Goal: Task Accomplishment & Management: Use online tool/utility

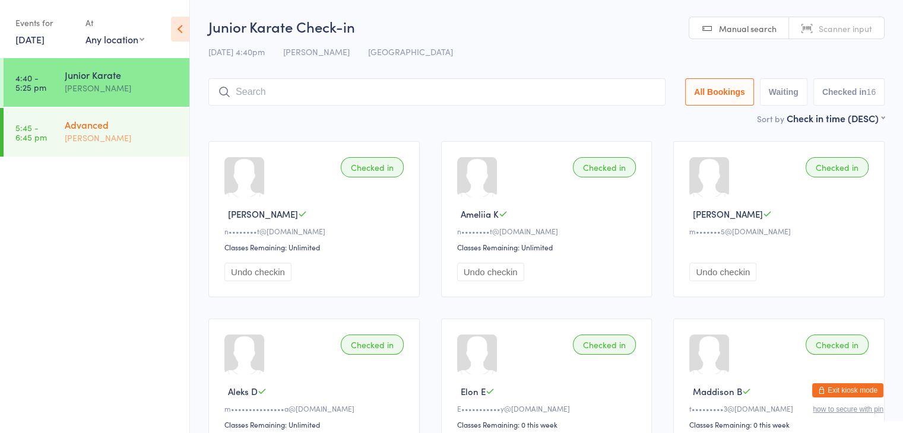
drag, startPoint x: 0, startPoint y: 0, endPoint x: 105, endPoint y: 133, distance: 169.5
click at [105, 133] on div "[PERSON_NAME]" at bounding box center [122, 138] width 115 height 14
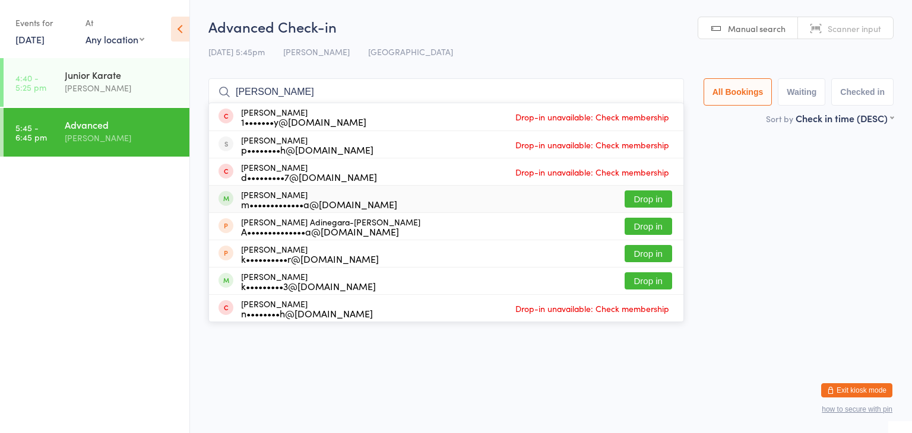
type input "[PERSON_NAME]"
click at [662, 199] on button "Drop in" at bounding box center [647, 199] width 47 height 17
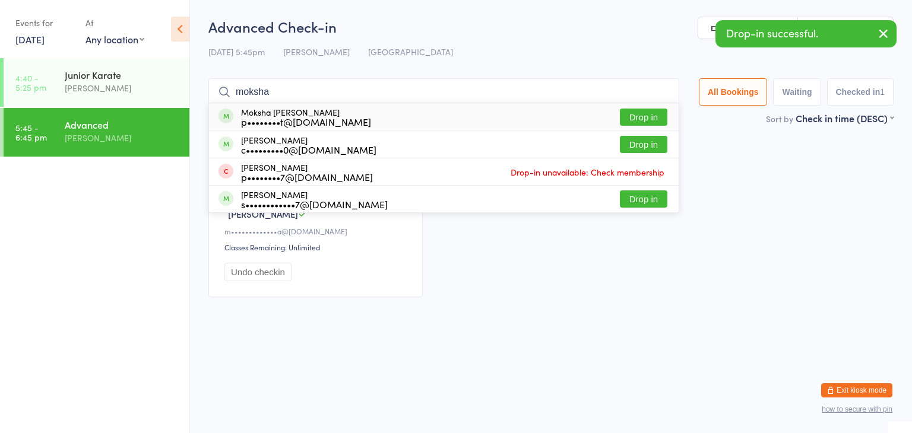
type input "moksha"
click at [632, 117] on button "Drop in" at bounding box center [643, 117] width 47 height 17
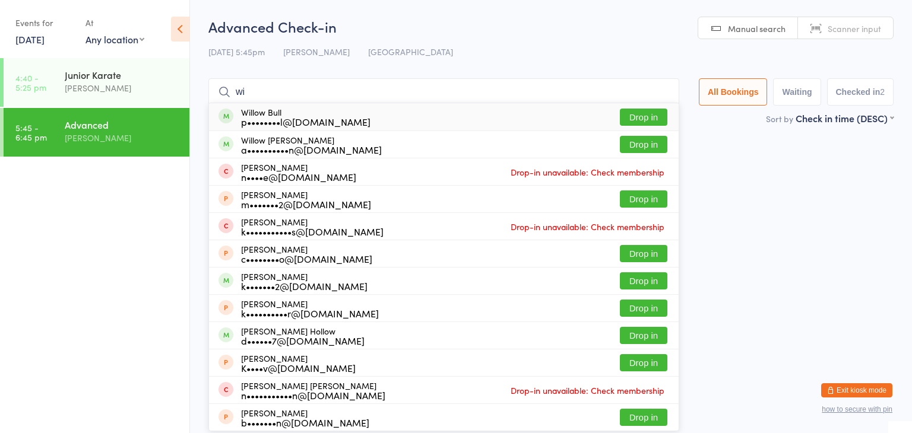
type input "w"
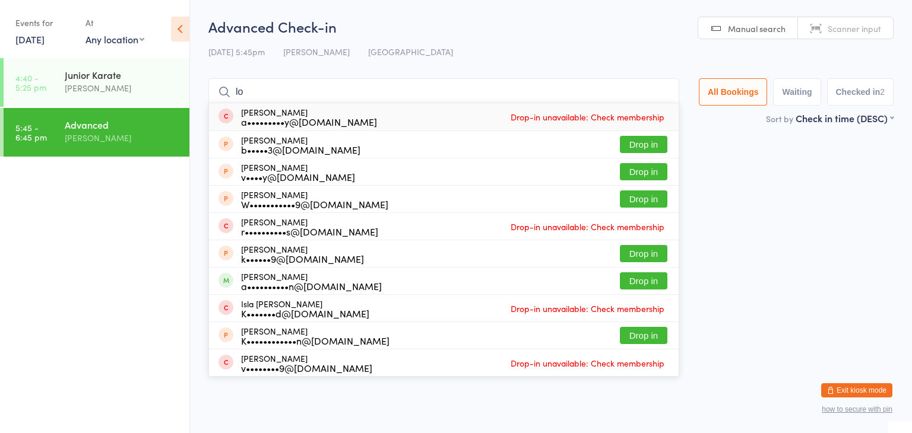
type input "l"
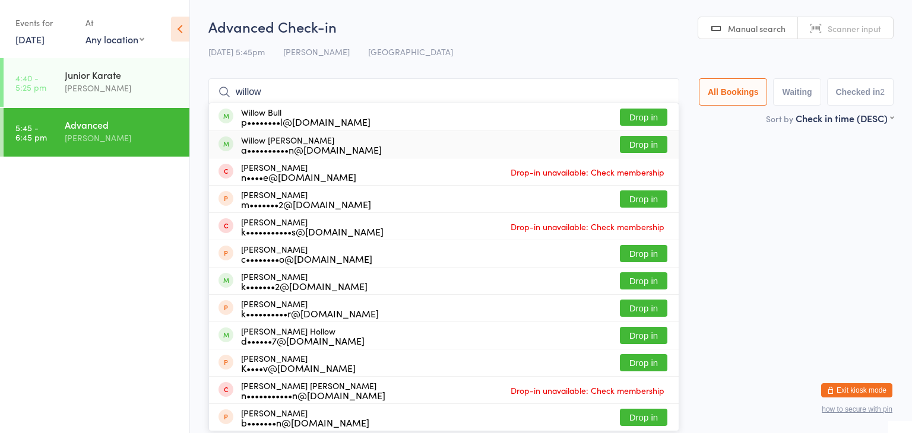
type input "willow"
click at [646, 145] on button "Drop in" at bounding box center [643, 144] width 47 height 17
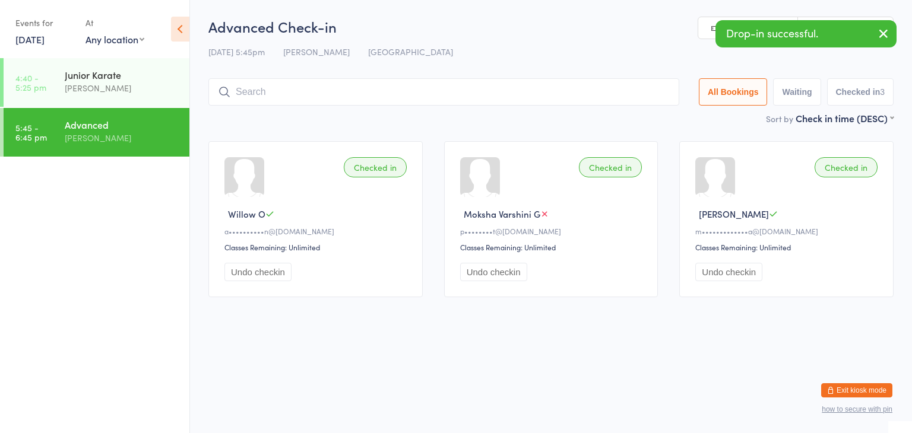
click at [546, 89] on input "search" at bounding box center [443, 91] width 471 height 27
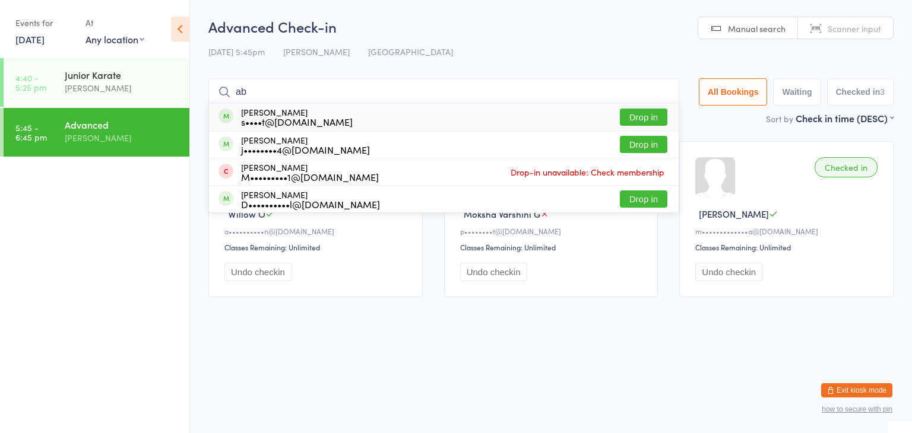
type input "a"
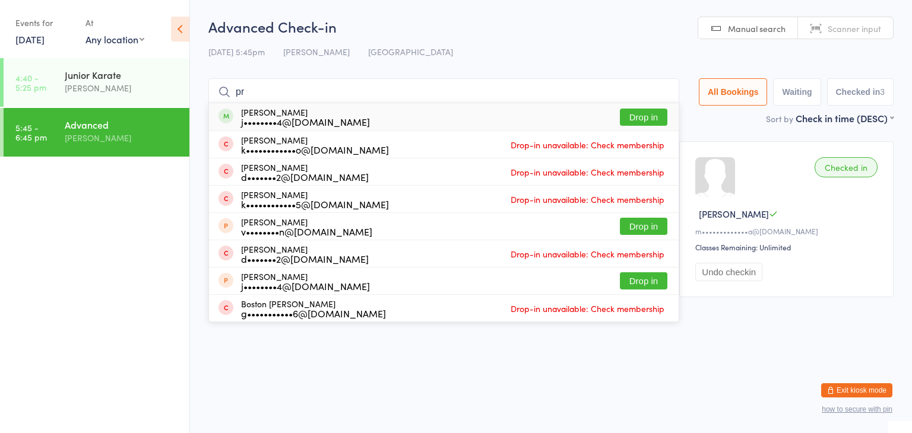
type input "p"
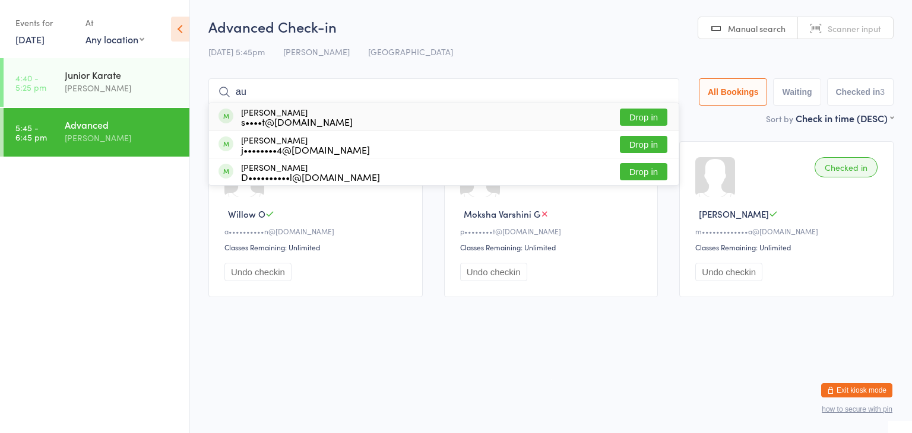
type input "a"
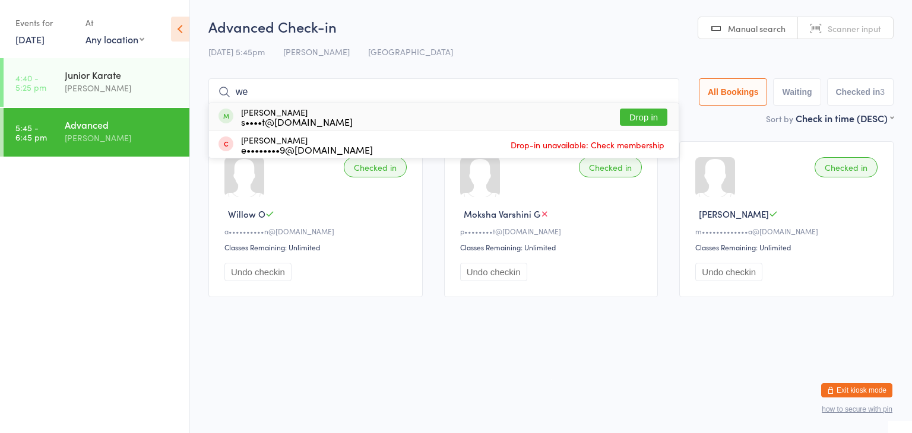
type input "w"
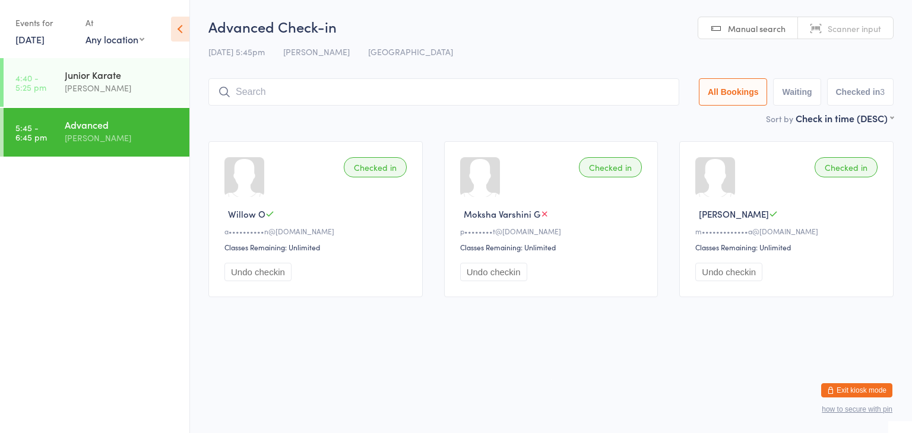
click at [382, 334] on html "You have now entered Kiosk Mode. Members will be able to check themselves in us…" at bounding box center [456, 216] width 912 height 433
click at [432, 92] on input "search" at bounding box center [443, 91] width 471 height 27
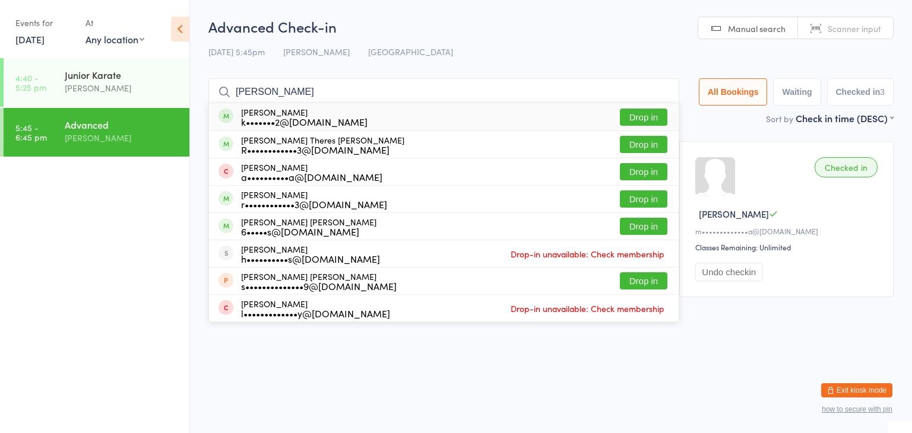
type input "[PERSON_NAME]"
click at [627, 116] on button "Drop in" at bounding box center [643, 117] width 47 height 17
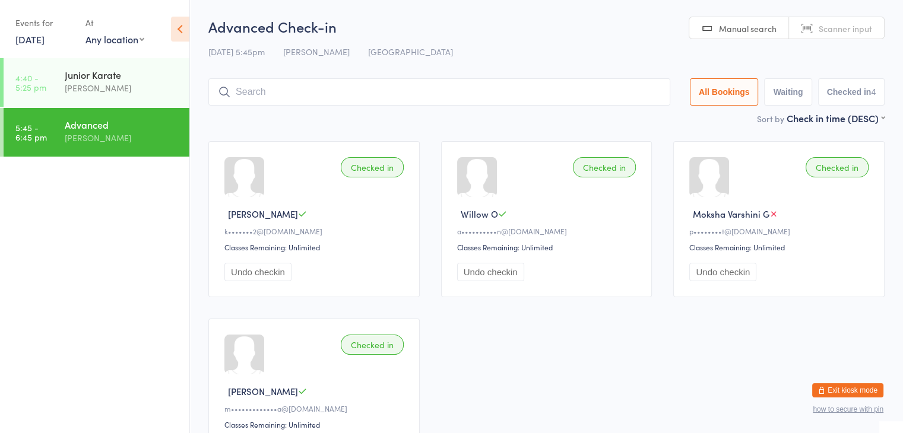
click at [535, 77] on div "Advanced Check-in [DATE] 5:45pm [PERSON_NAME] Manual search Scanner input All B…" at bounding box center [546, 64] width 676 height 95
click at [363, 94] on input "search" at bounding box center [439, 91] width 462 height 27
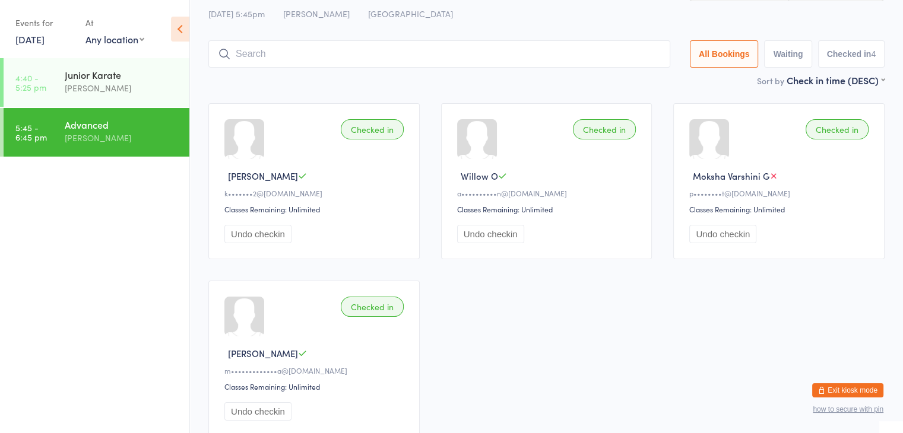
scroll to position [78, 0]
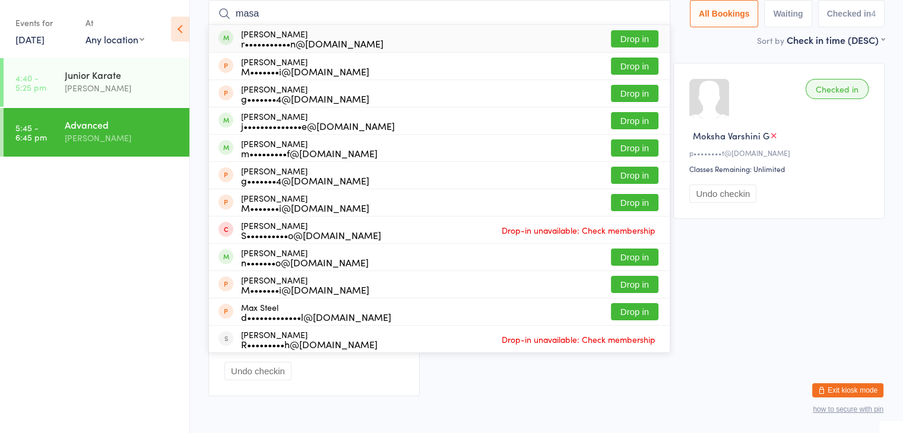
type input "masa"
click at [629, 43] on button "Drop in" at bounding box center [634, 38] width 47 height 17
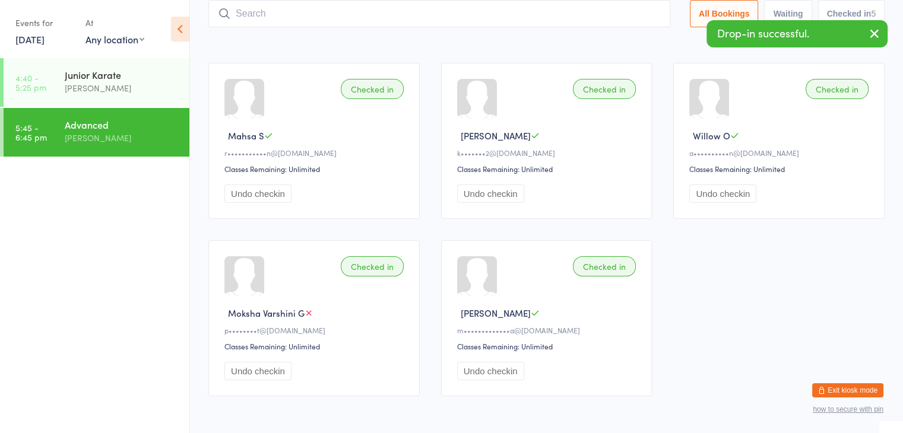
type input "k"
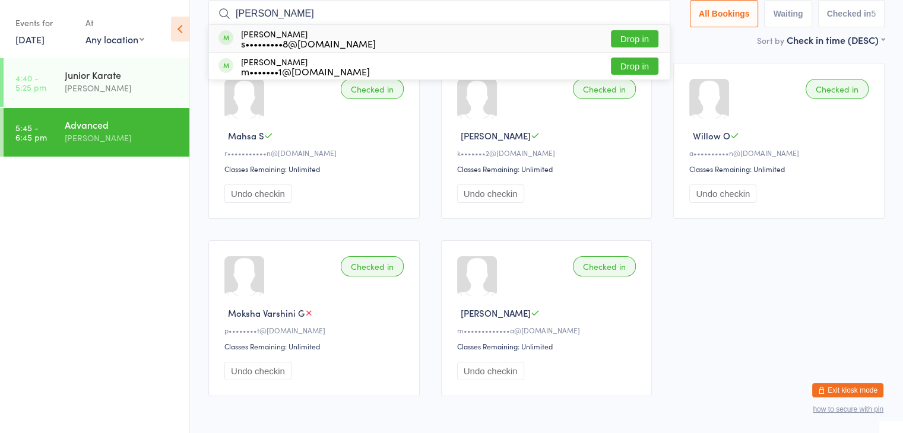
type input "[PERSON_NAME]"
click at [642, 38] on button "Drop in" at bounding box center [634, 38] width 47 height 17
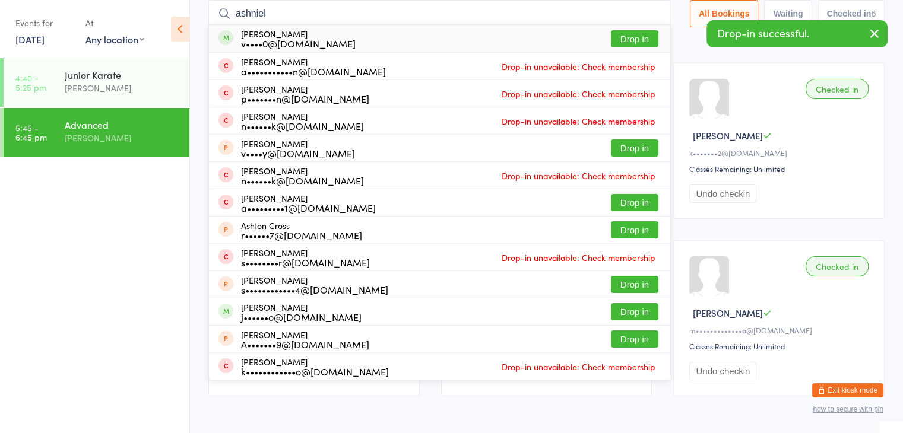
type input "ashniel"
click at [650, 38] on button "Drop in" at bounding box center [634, 38] width 47 height 17
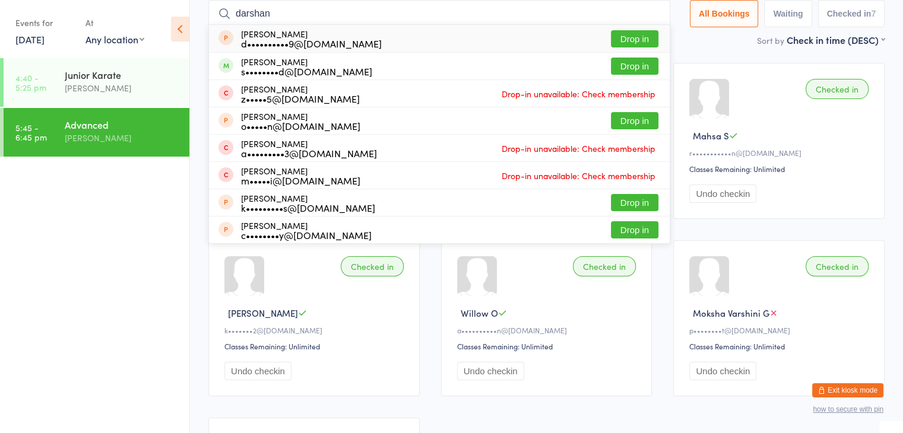
type input "darshan"
click at [627, 38] on button "Drop in" at bounding box center [634, 38] width 47 height 17
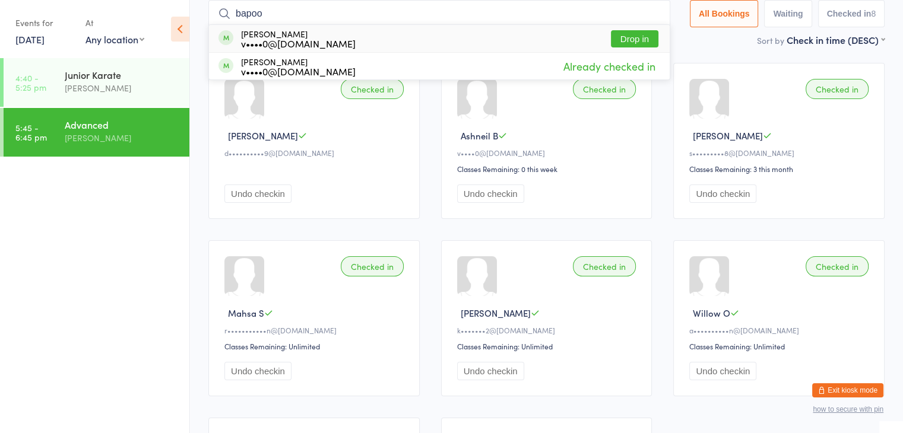
type input "bapoo"
click at [646, 36] on button "Drop in" at bounding box center [634, 38] width 47 height 17
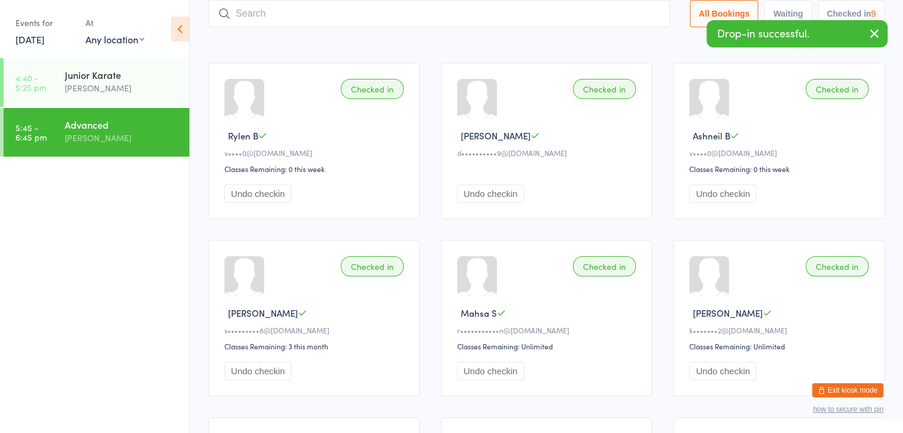
click at [543, 19] on input "search" at bounding box center [439, 13] width 462 height 27
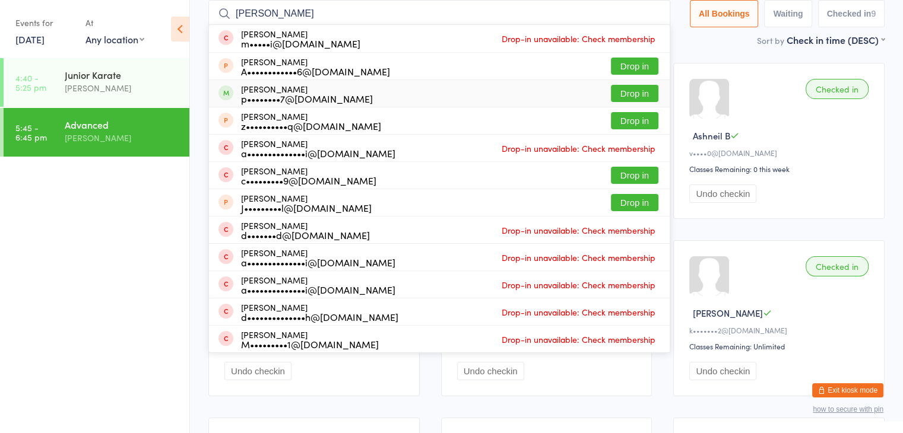
type input "[PERSON_NAME]"
click at [627, 91] on button "Drop in" at bounding box center [634, 93] width 47 height 17
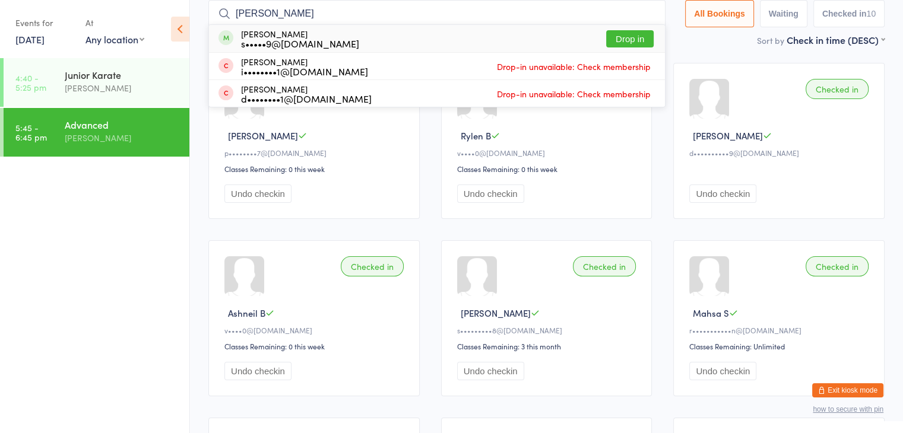
type input "[PERSON_NAME]"
click at [631, 39] on button "Drop in" at bounding box center [629, 38] width 47 height 17
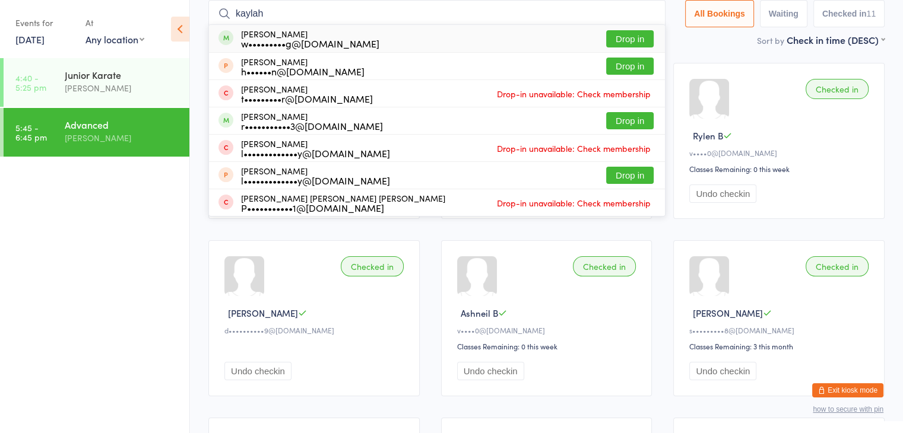
type input "kaylah"
click at [620, 36] on button "Drop in" at bounding box center [629, 38] width 47 height 17
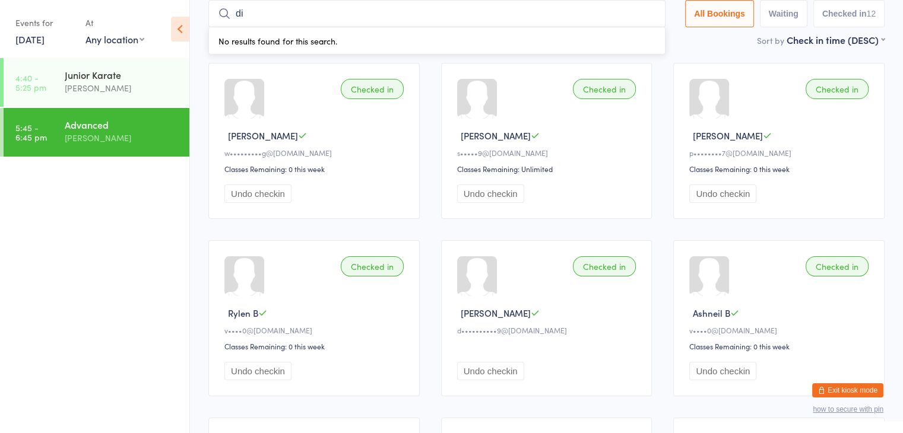
type input "d"
click at [364, 15] on input "search" at bounding box center [436, 13] width 457 height 27
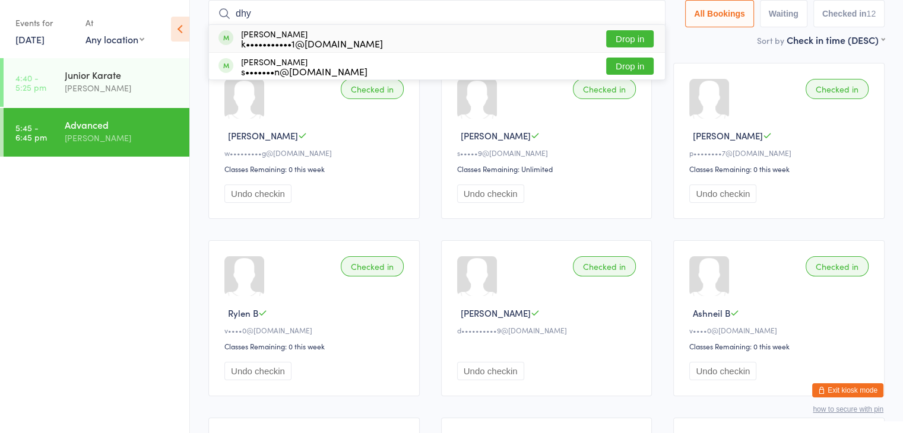
type input "dhy"
click at [620, 36] on button "Drop in" at bounding box center [629, 38] width 47 height 17
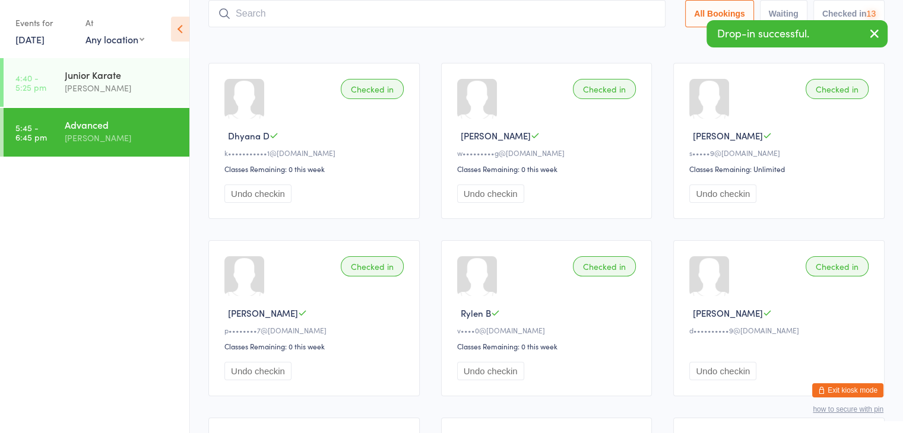
click at [553, 14] on input "search" at bounding box center [436, 13] width 457 height 27
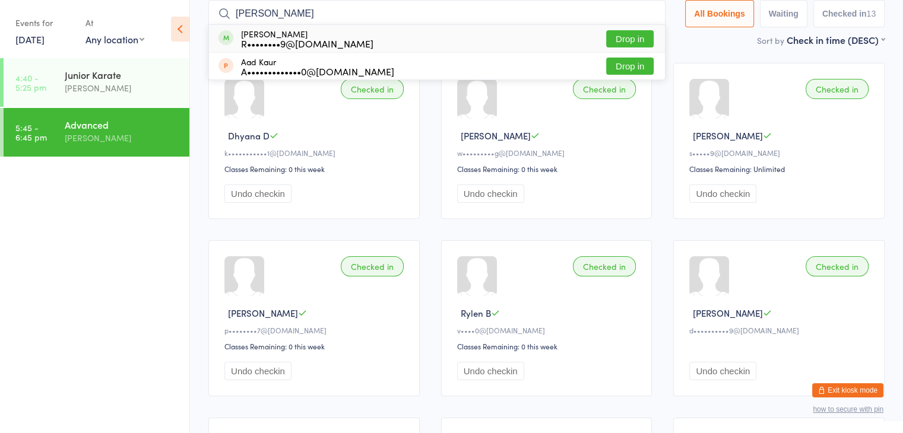
type input "[PERSON_NAME]"
click at [624, 34] on button "Drop in" at bounding box center [629, 38] width 47 height 17
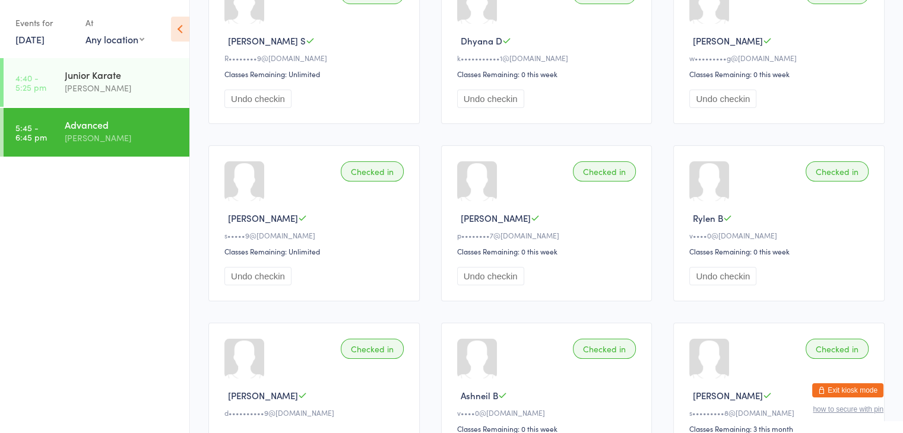
scroll to position [0, 0]
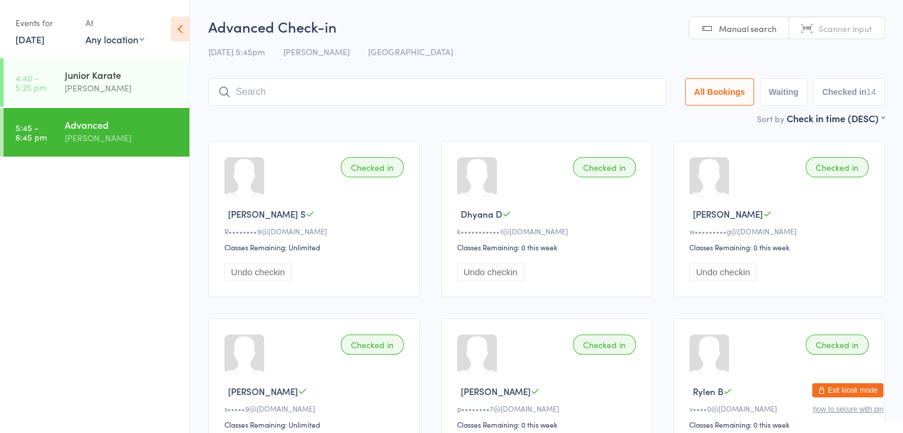
click at [529, 96] on input "search" at bounding box center [436, 91] width 457 height 27
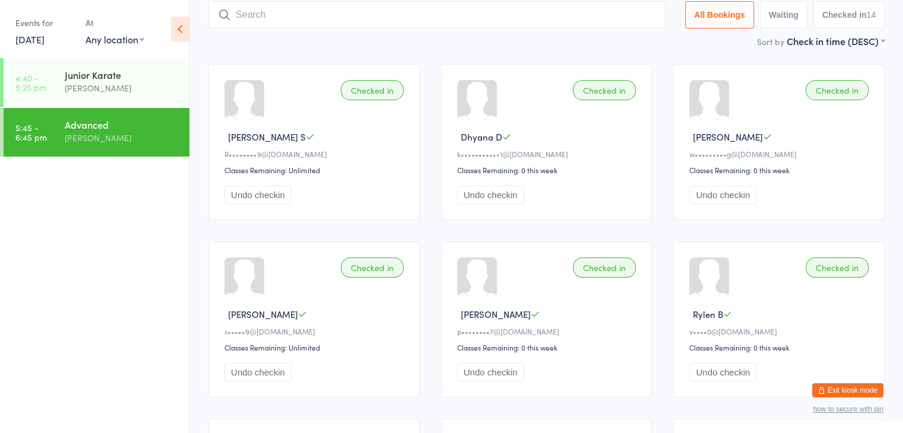
scroll to position [78, 0]
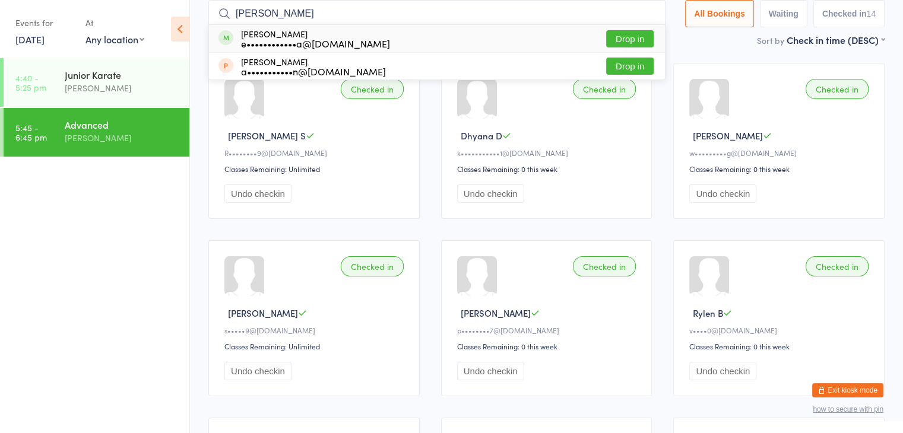
type input "[PERSON_NAME]"
click at [624, 36] on button "Drop in" at bounding box center [629, 38] width 47 height 17
